Goal: Learn about a topic: Learn about a topic

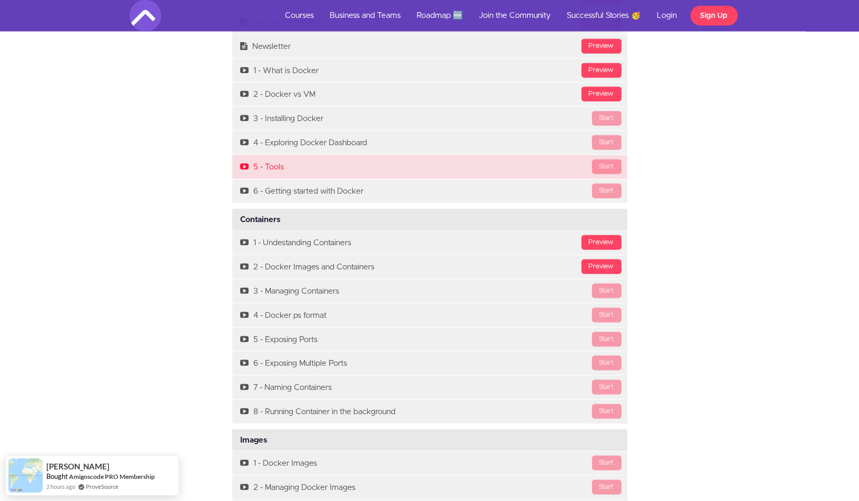
scroll to position [2701, 0]
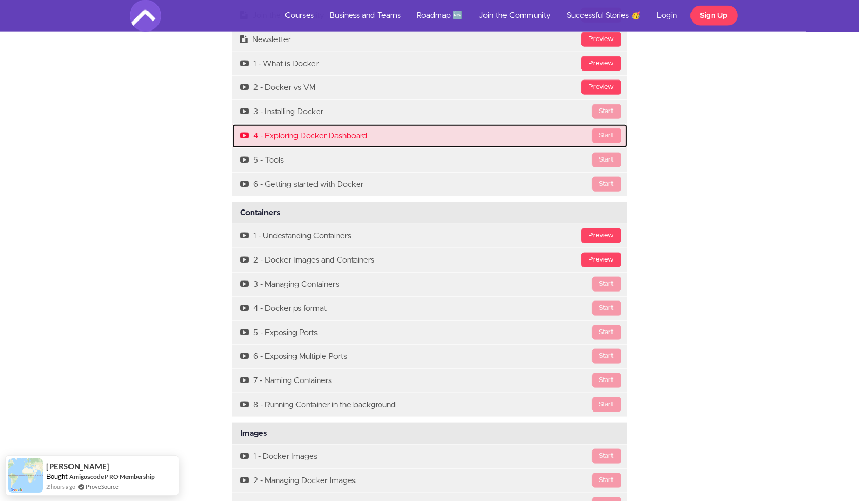
click at [382, 140] on link "Start 4 - Exploring Docker Dashboard" at bounding box center [429, 136] width 395 height 24
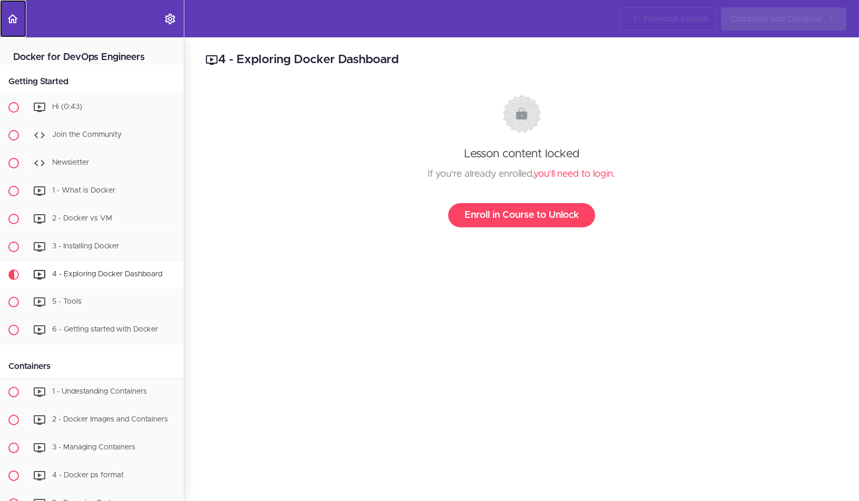
click at [10, 17] on icon "Back to course curriculum" at bounding box center [12, 19] width 13 height 13
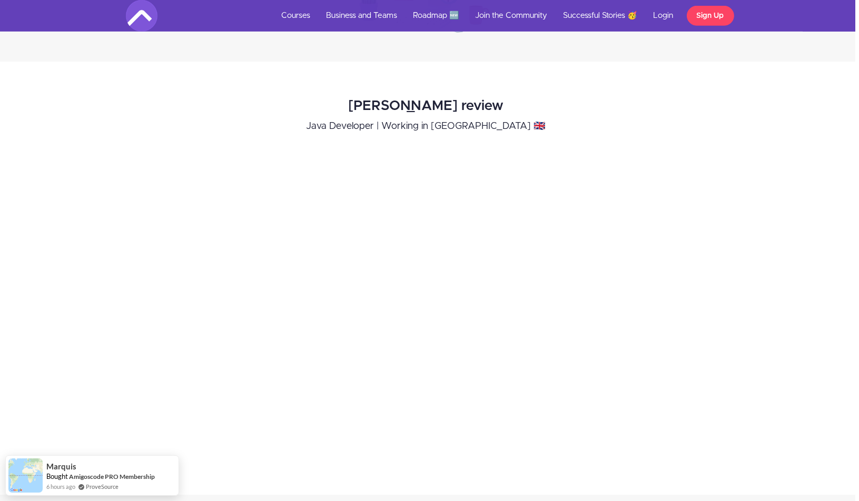
scroll to position [1107, 4]
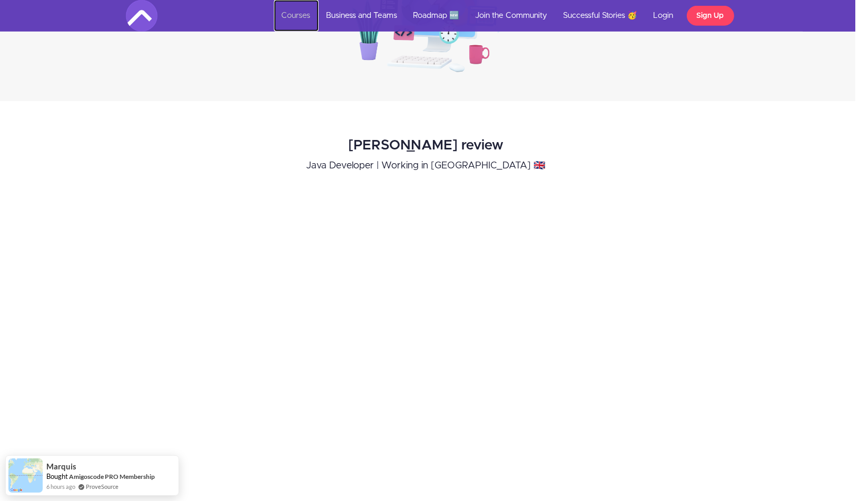
click at [303, 14] on link "Courses" at bounding box center [296, 16] width 45 height 32
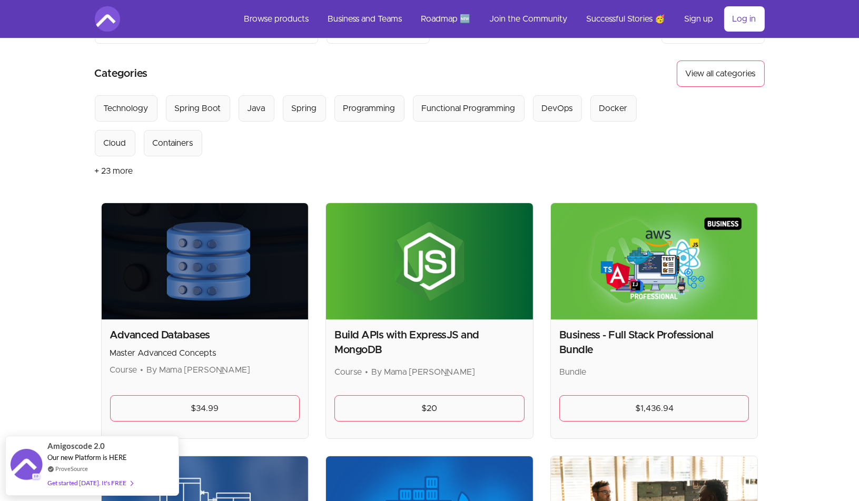
scroll to position [67, 0]
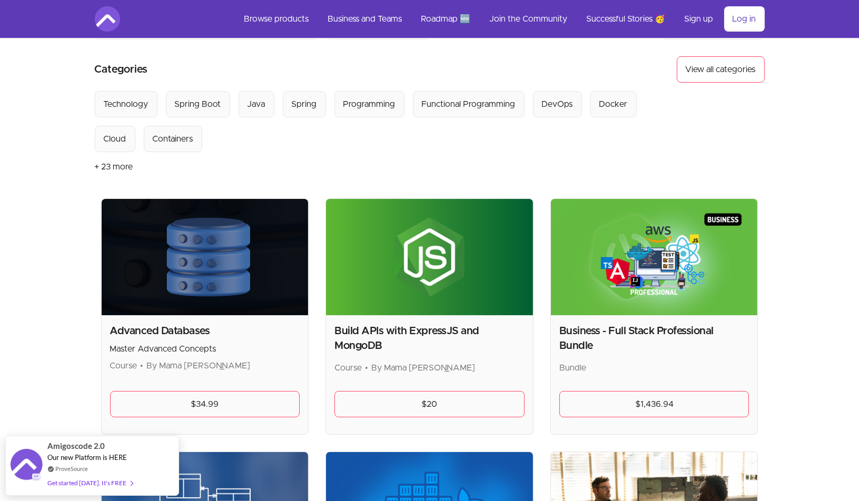
click at [252, 199] on img at bounding box center [205, 257] width 207 height 116
click at [258, 391] on link "$34.99" at bounding box center [205, 404] width 190 height 26
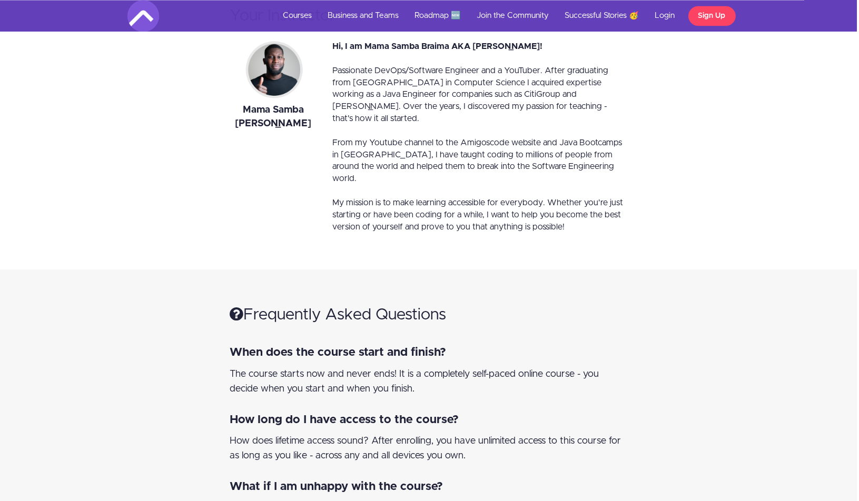
scroll to position [4251, 2]
